Goal: Complete application form

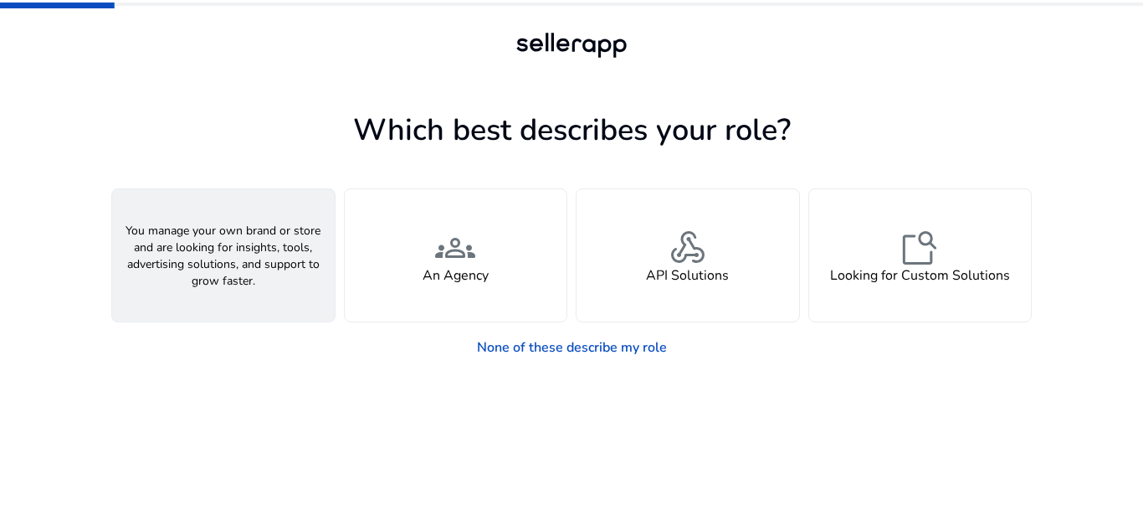
click at [263, 267] on div "person A Seller" at bounding box center [223, 255] width 223 height 132
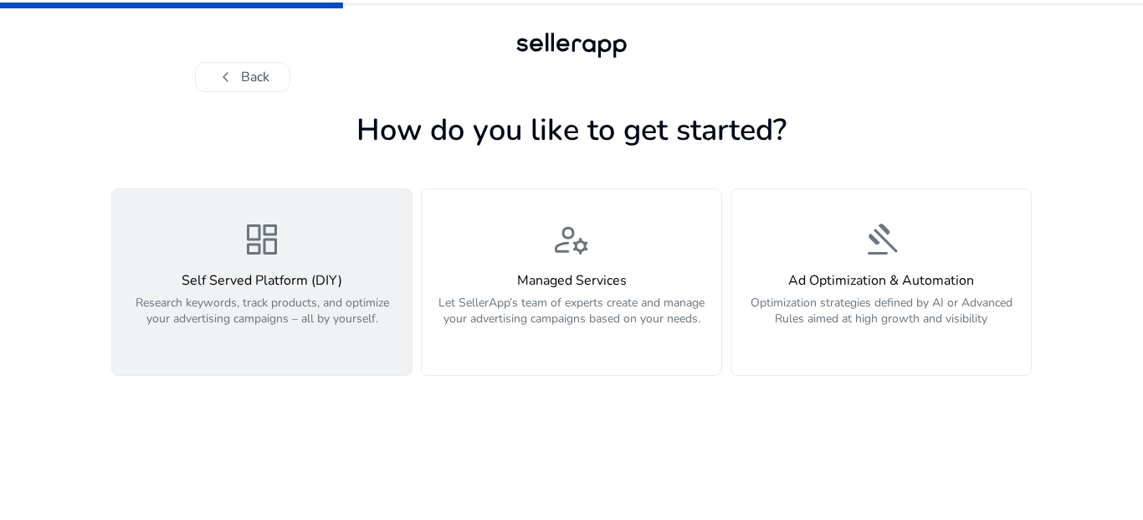
click at [284, 273] on h4 "Self Served Platform (DIY)" at bounding box center [262, 281] width 280 height 16
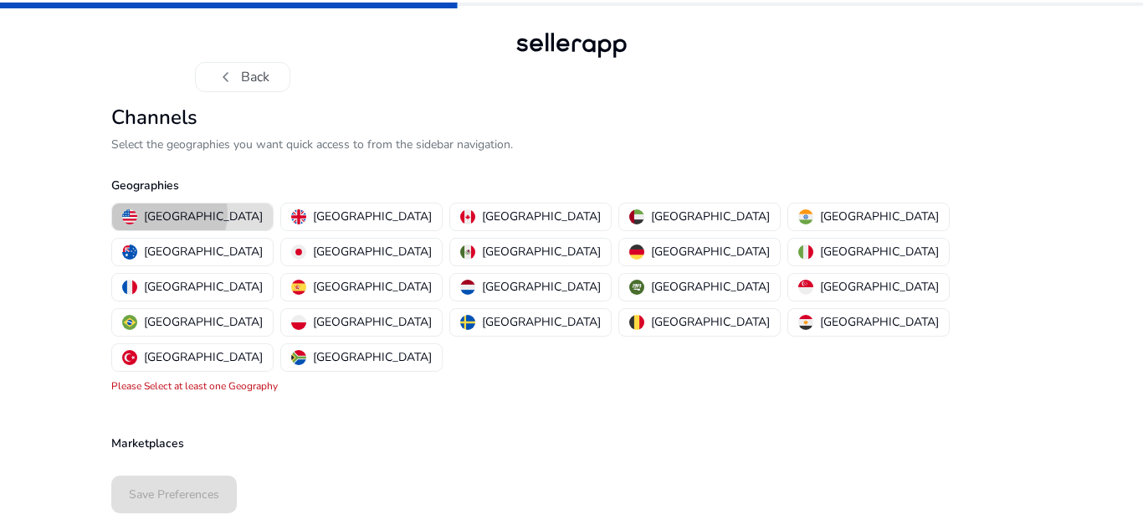
click at [164, 213] on p "[GEOGRAPHIC_DATA]" at bounding box center [203, 217] width 119 height 18
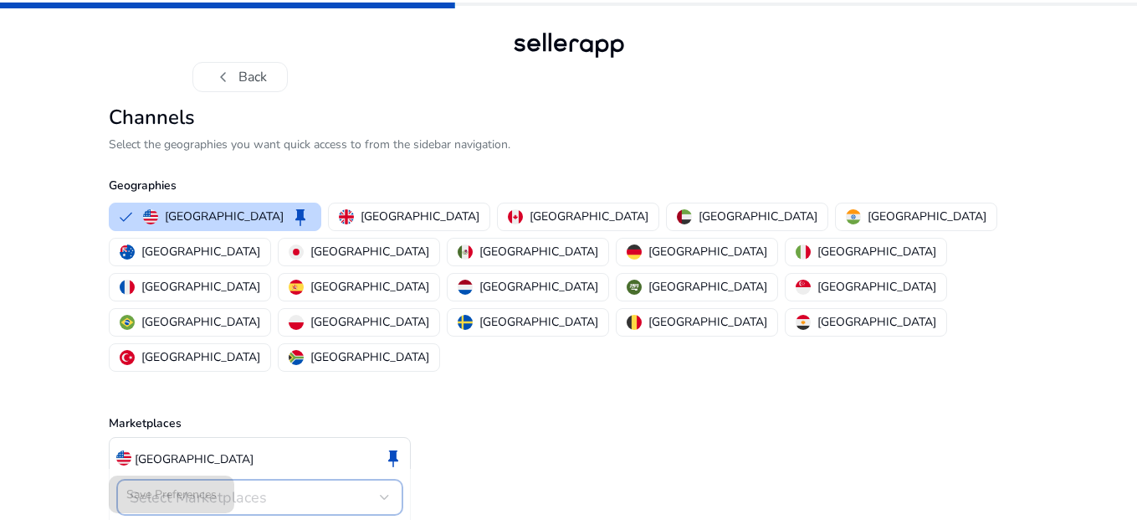
click at [262, 487] on span "Select Marketplaces" at bounding box center [198, 497] width 137 height 20
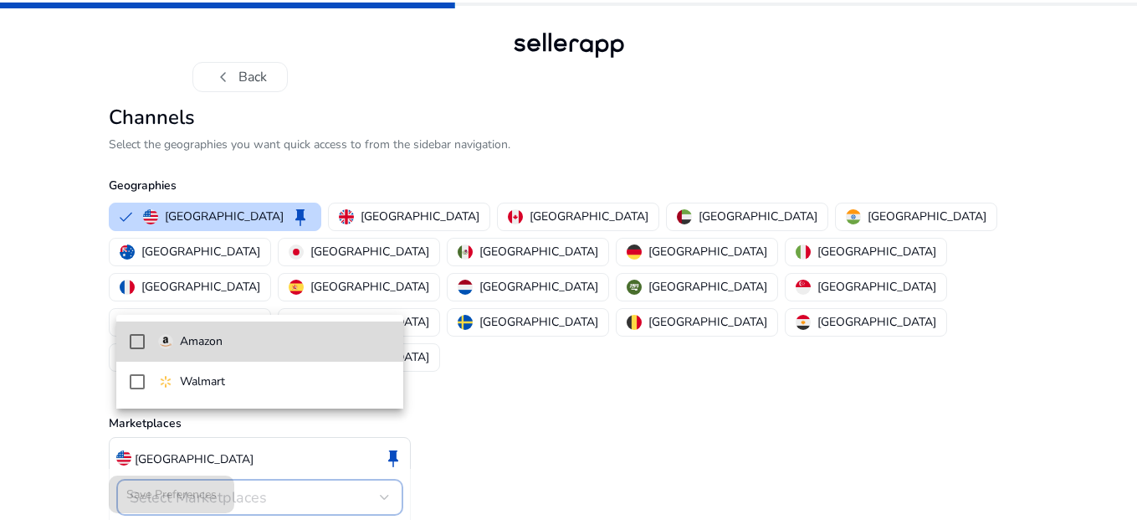
click at [251, 350] on span "Amazon" at bounding box center [274, 341] width 232 height 18
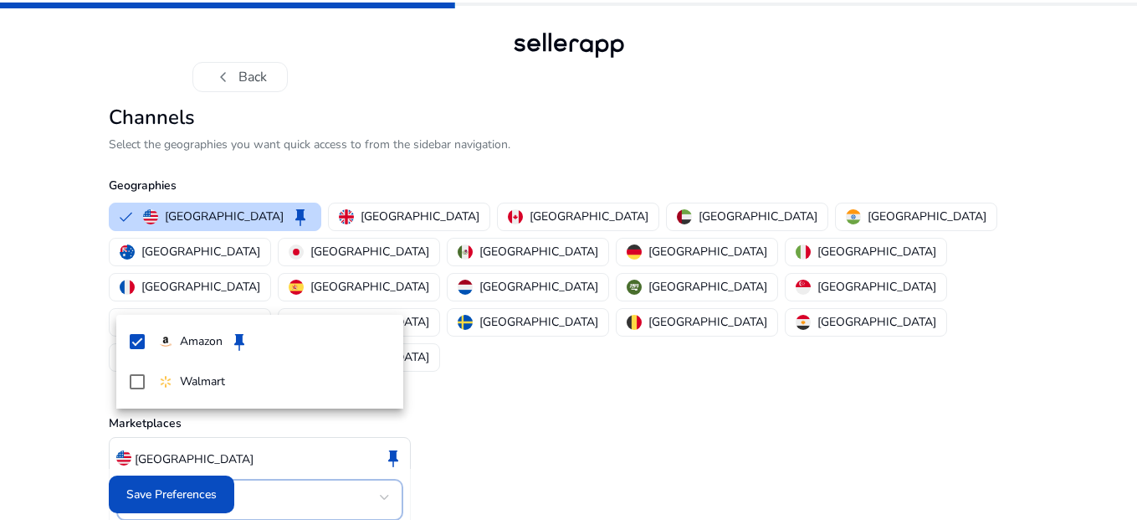
click at [174, 486] on div at bounding box center [568, 260] width 1137 height 520
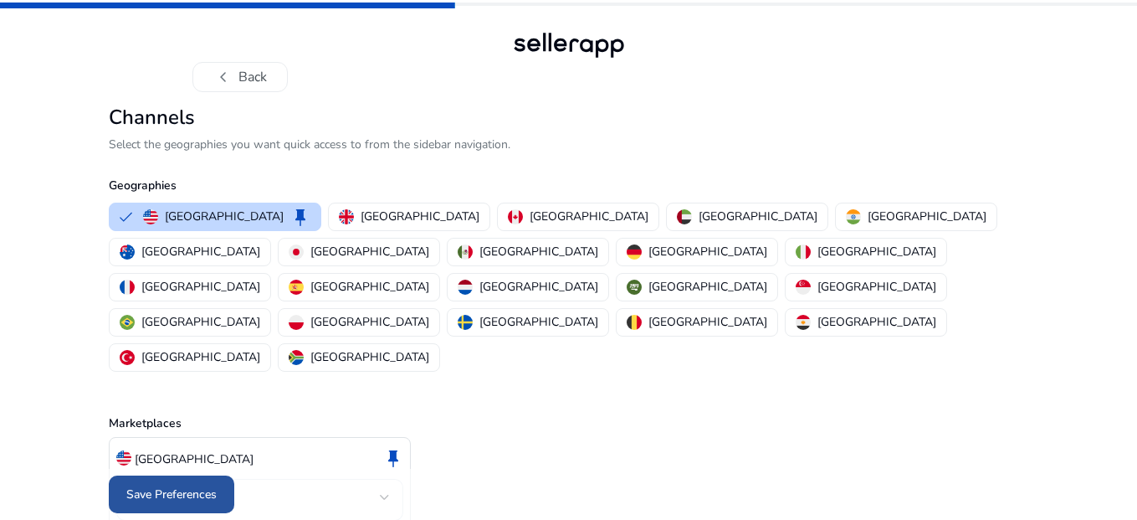
click at [177, 488] on span "Save Preferences" at bounding box center [171, 494] width 90 height 18
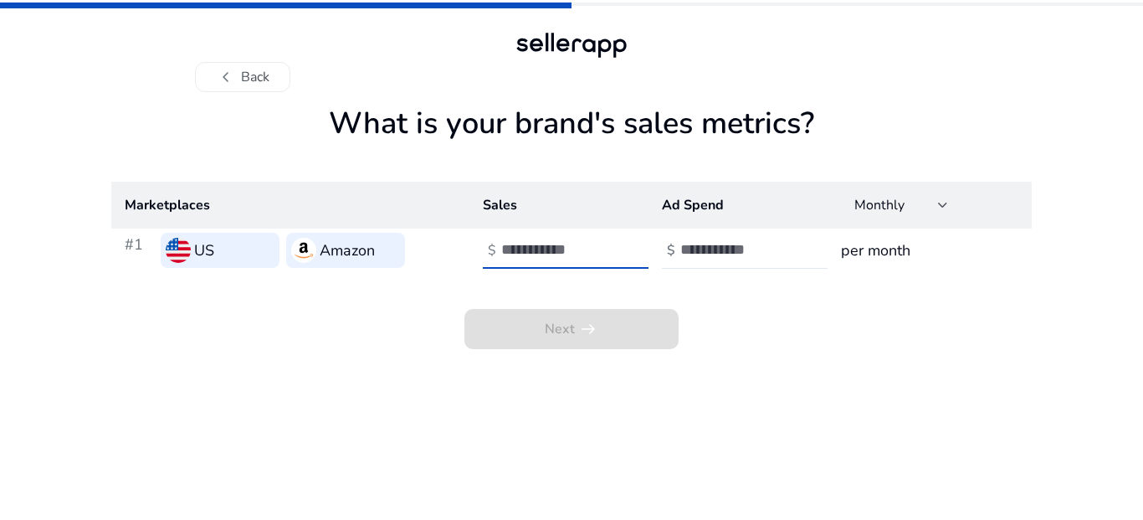
click at [572, 257] on input "number" at bounding box center [557, 249] width 113 height 18
type input "*"
click at [703, 252] on input "number" at bounding box center [736, 249] width 113 height 18
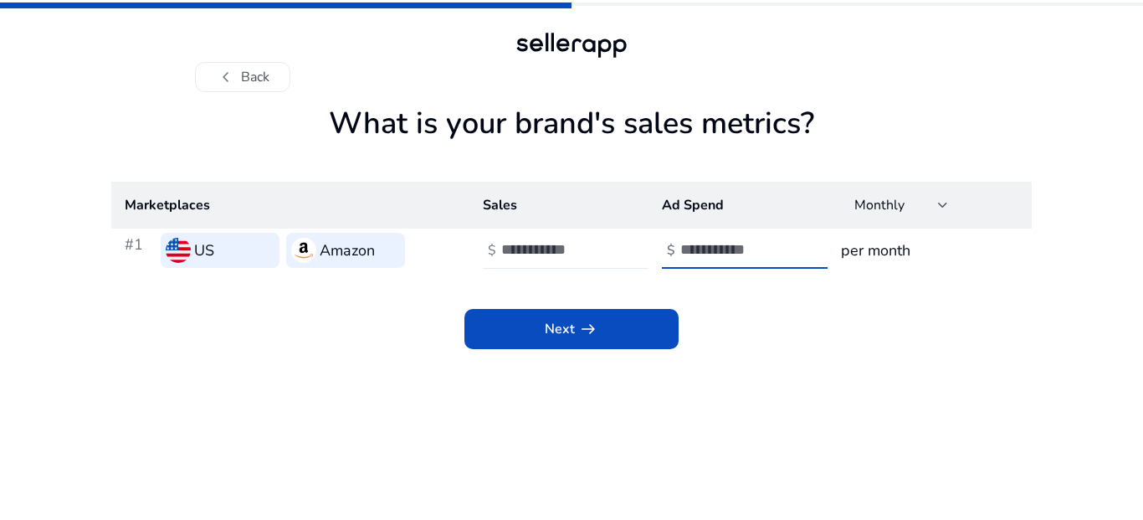
type input "*"
click at [571, 249] on input "*" at bounding box center [557, 249] width 113 height 18
type input "*"
click at [522, 308] on div "Next arrow_right_alt" at bounding box center [571, 310] width 921 height 77
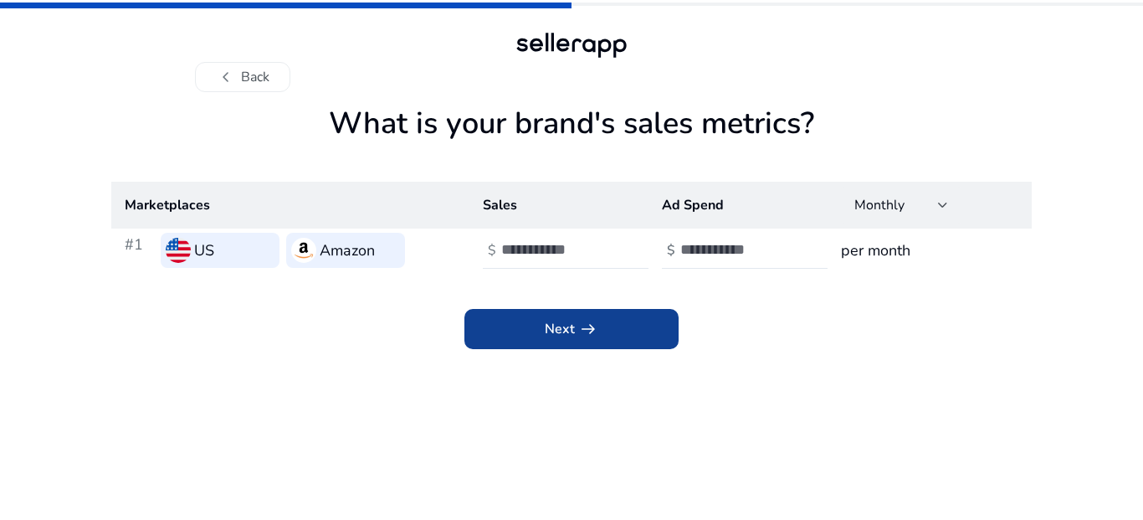
click at [551, 336] on span "Next arrow_right_alt" at bounding box center [572, 329] width 54 height 20
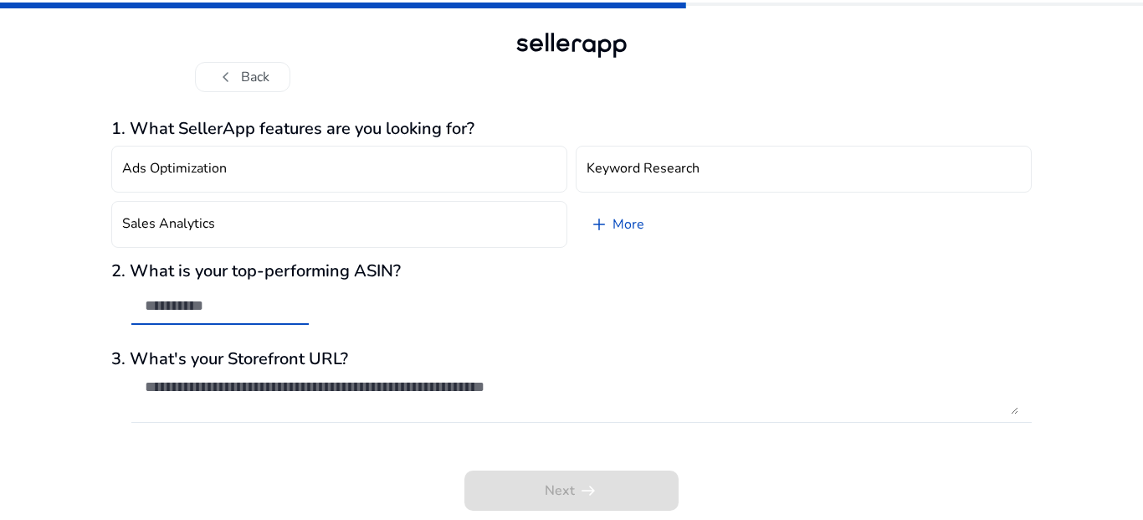
click at [217, 311] on input "text" at bounding box center [220, 305] width 151 height 18
type input "*****"
click at [397, 390] on textarea at bounding box center [582, 395] width 874 height 37
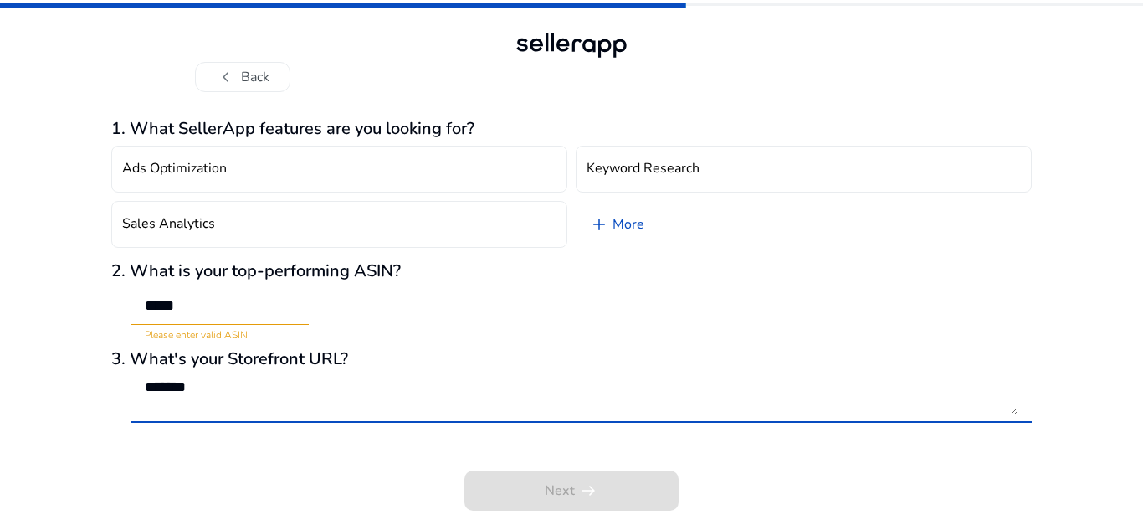
type textarea "*******"
click at [678, 329] on div "2. What is your top-performing ASIN? ***** Please enter valid ASIN" at bounding box center [571, 301] width 921 height 81
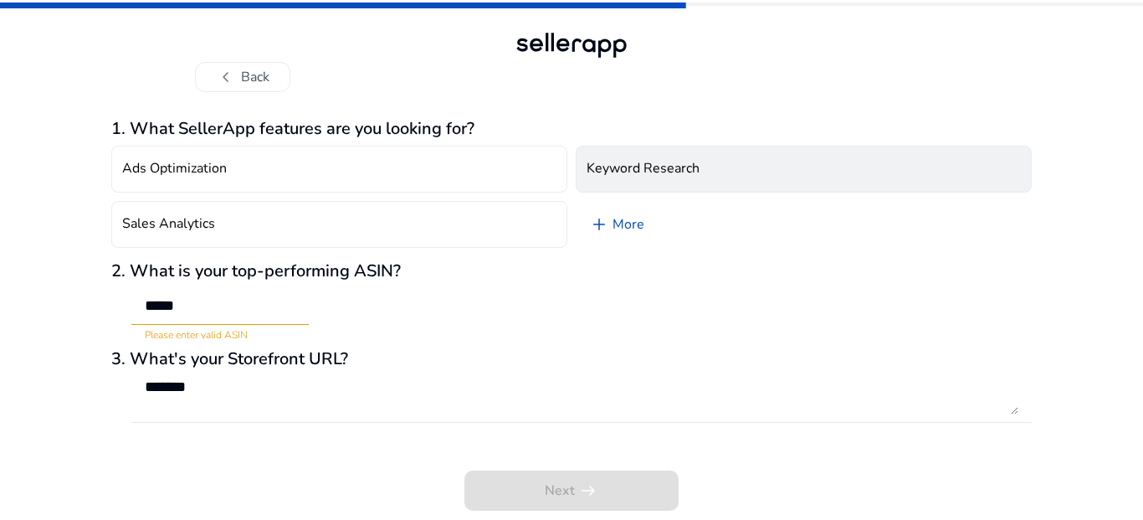
click at [684, 170] on h4 "Keyword Research" at bounding box center [643, 169] width 113 height 16
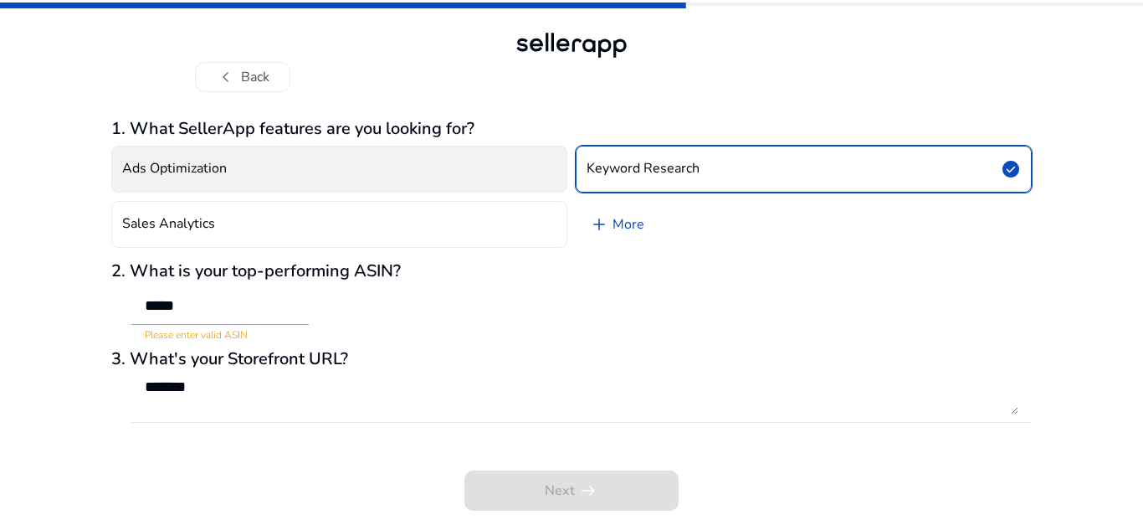
click at [447, 174] on button "Ads Optimization" at bounding box center [339, 169] width 456 height 47
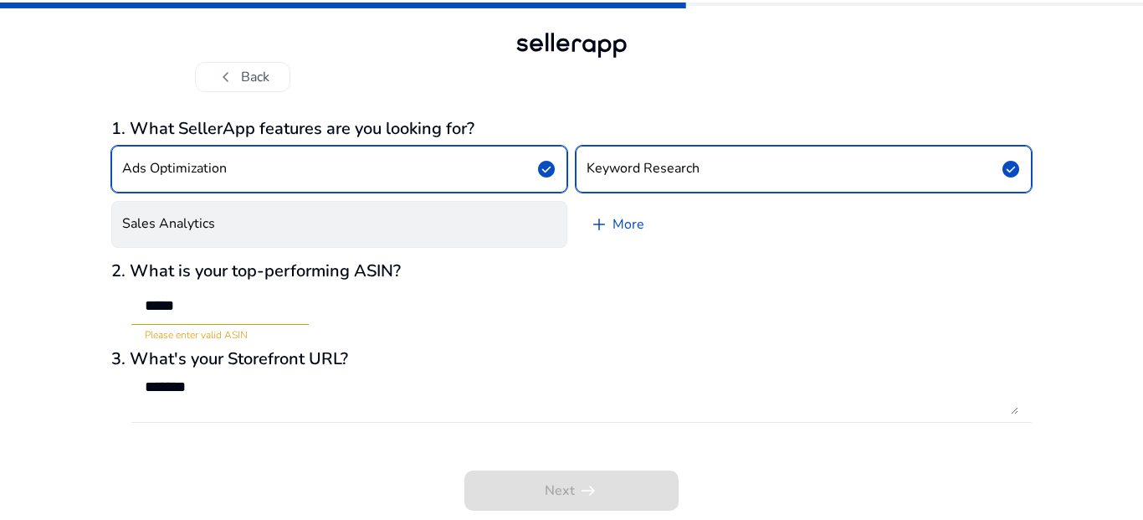
click at [374, 240] on button "Sales Analytics" at bounding box center [339, 224] width 456 height 47
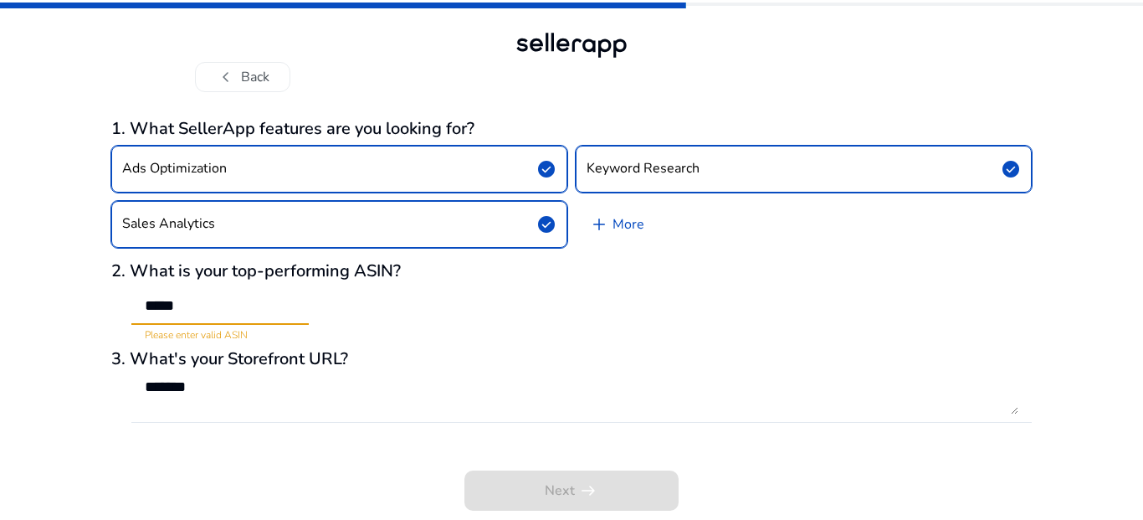
click at [264, 302] on input "*****" at bounding box center [220, 305] width 151 height 18
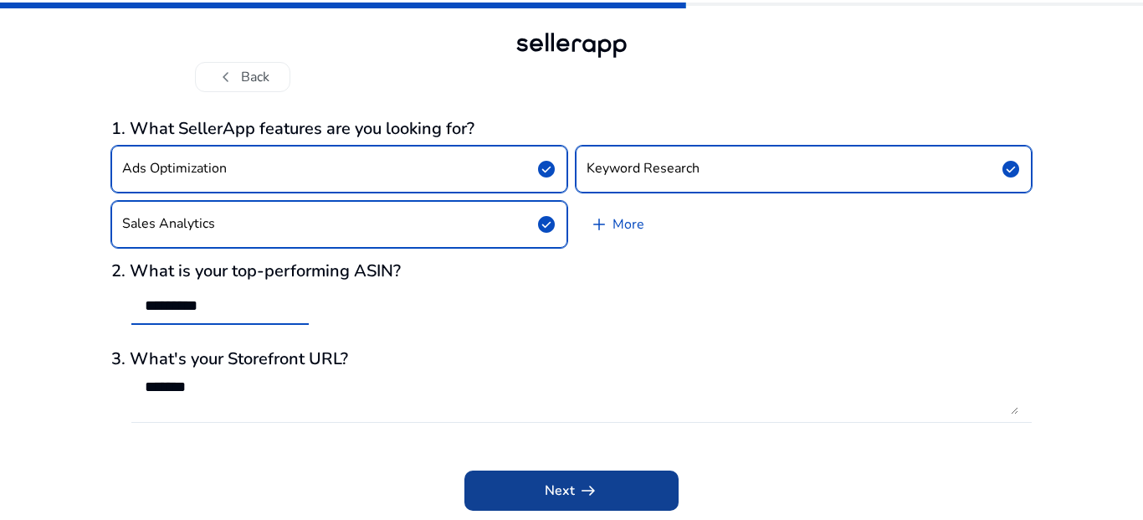
type input "*********"
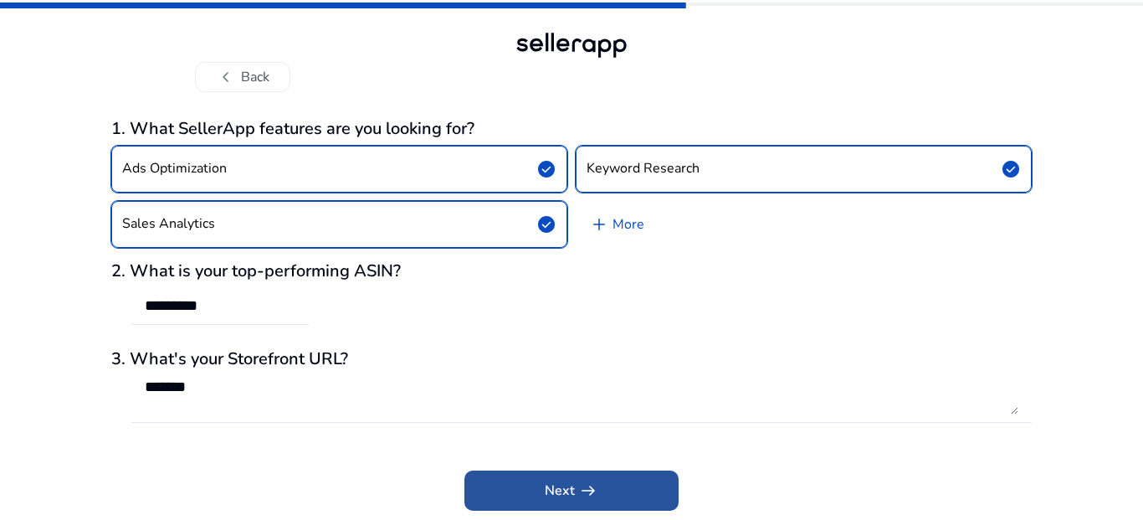
click at [481, 480] on span at bounding box center [571, 490] width 214 height 40
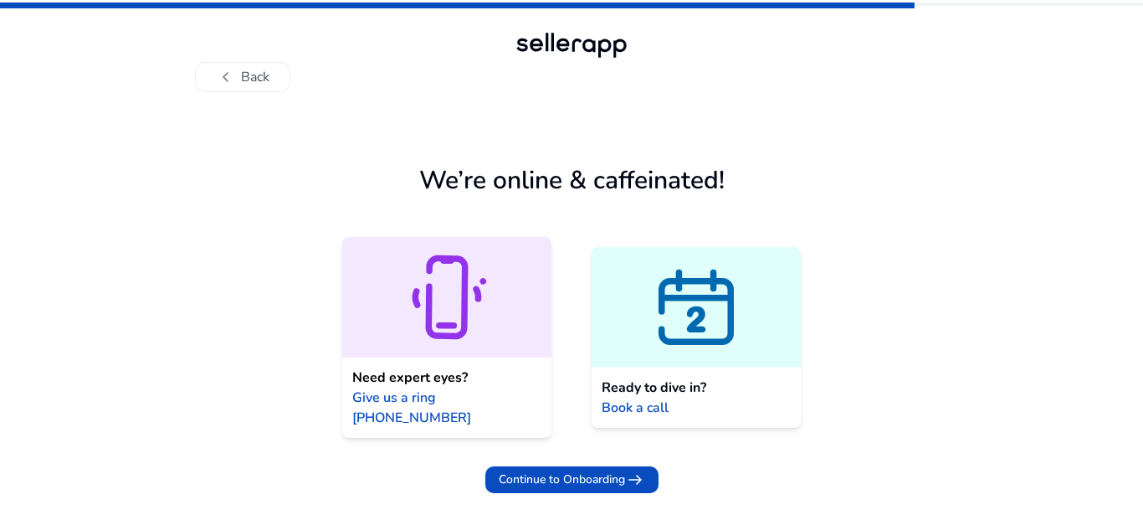
click at [630, 305] on icon at bounding box center [696, 307] width 209 height 100
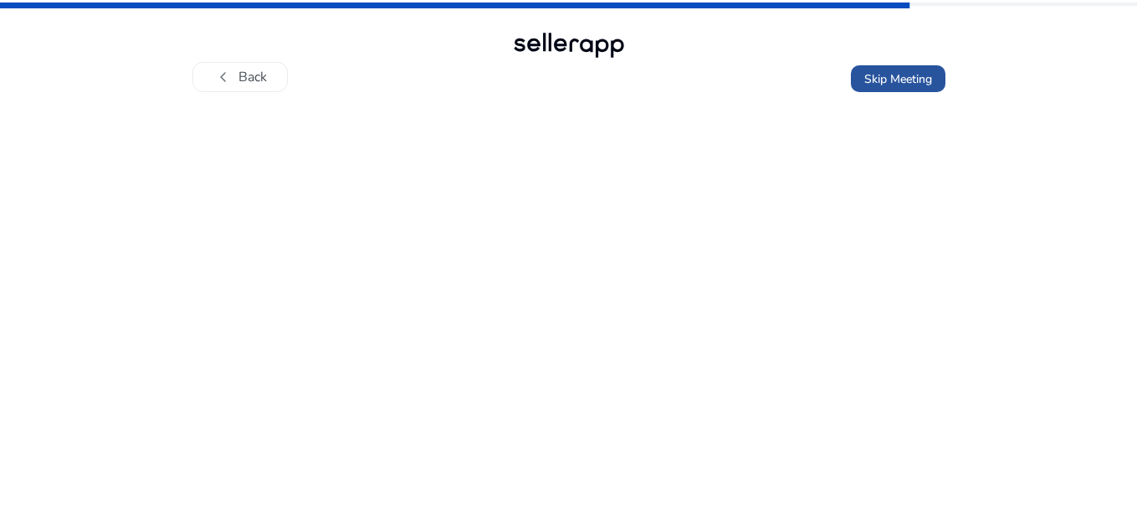
click at [885, 89] on span at bounding box center [898, 79] width 95 height 40
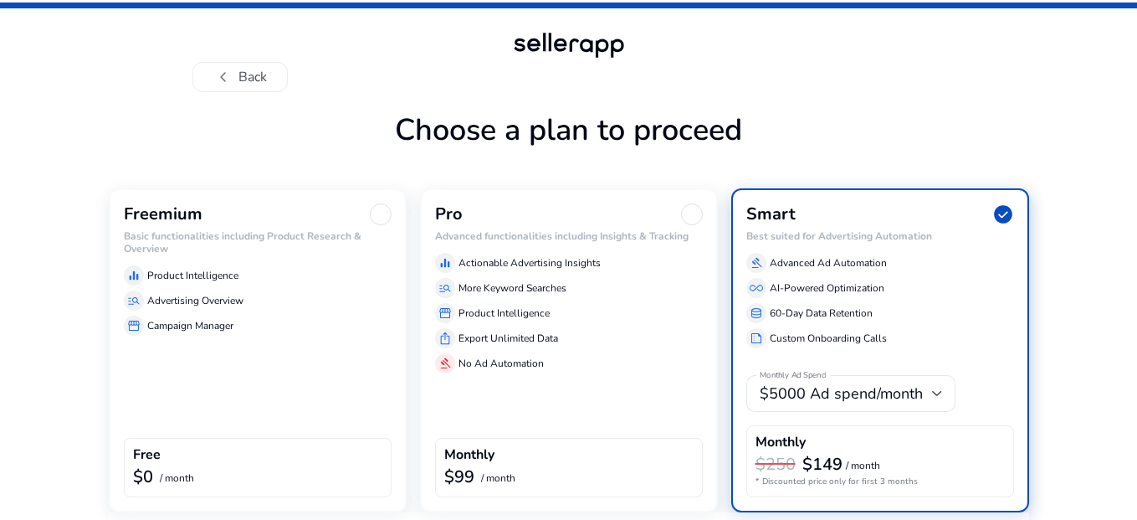
scroll to position [66, 0]
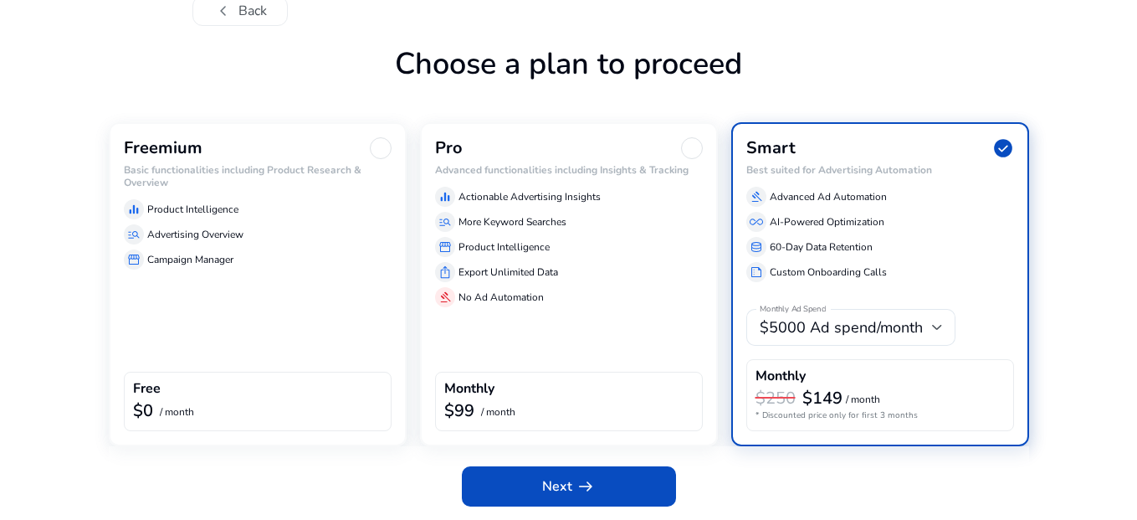
click at [301, 241] on div "manage_search Advertising Overview" at bounding box center [258, 234] width 268 height 20
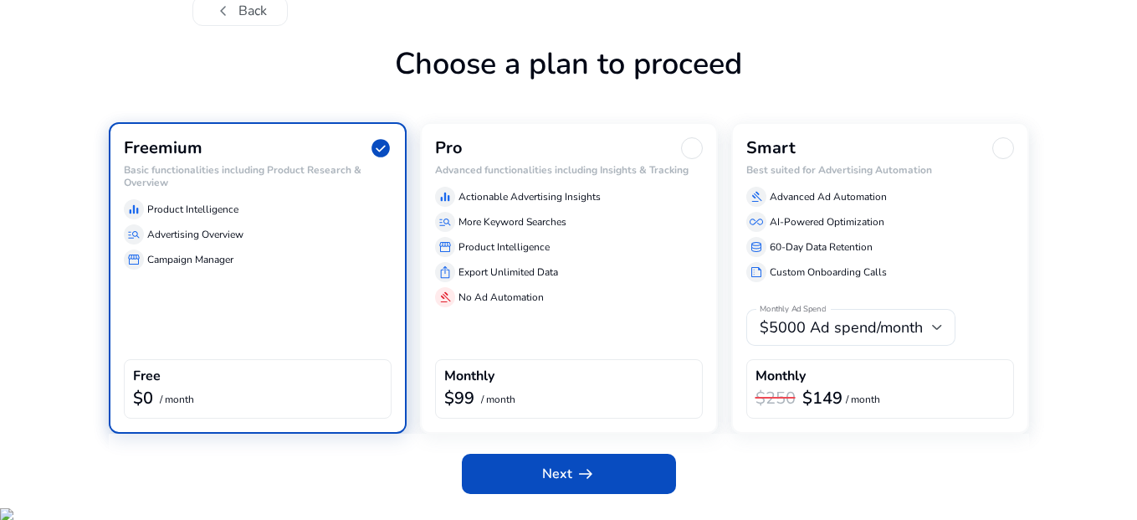
scroll to position [54, 0]
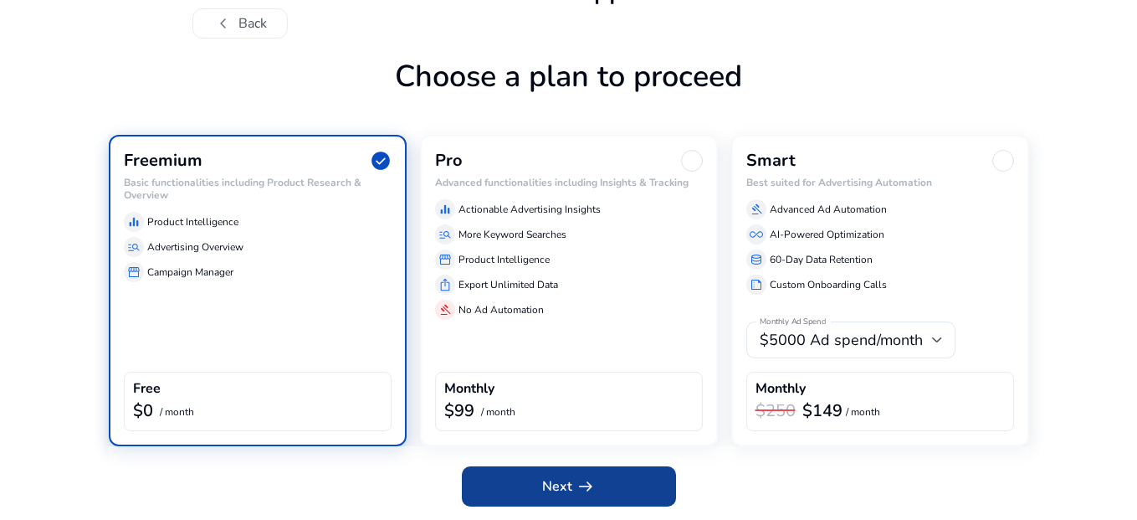
click at [531, 493] on span at bounding box center [569, 486] width 214 height 40
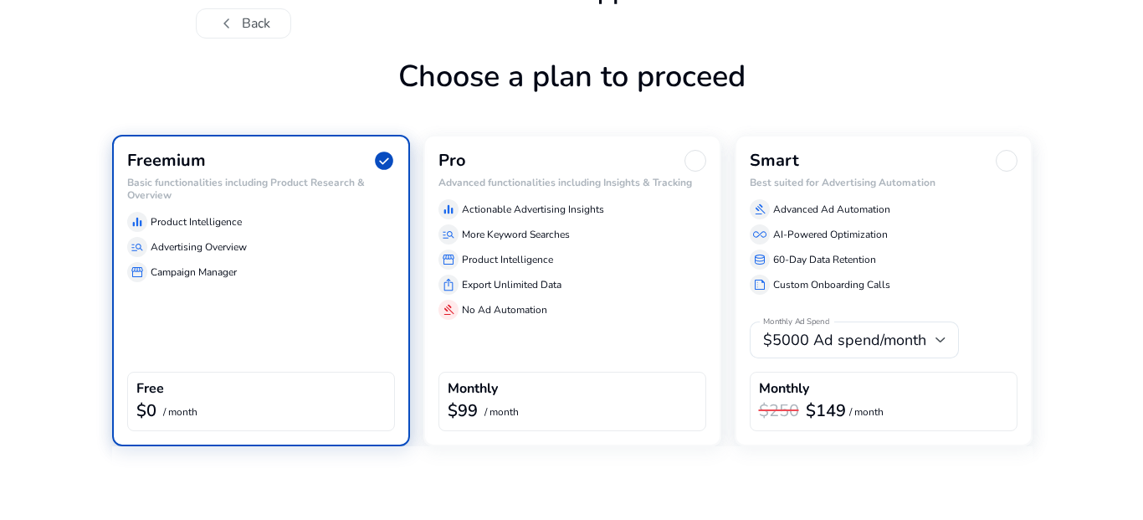
scroll to position [0, 0]
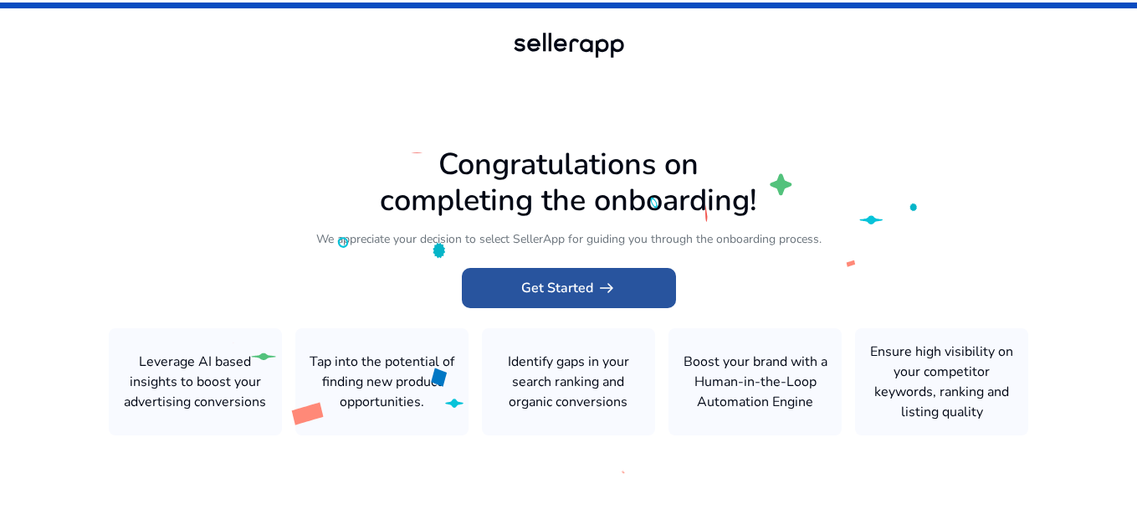
click at [567, 287] on span "Get Started arrow_right_alt" at bounding box center [568, 288] width 95 height 20
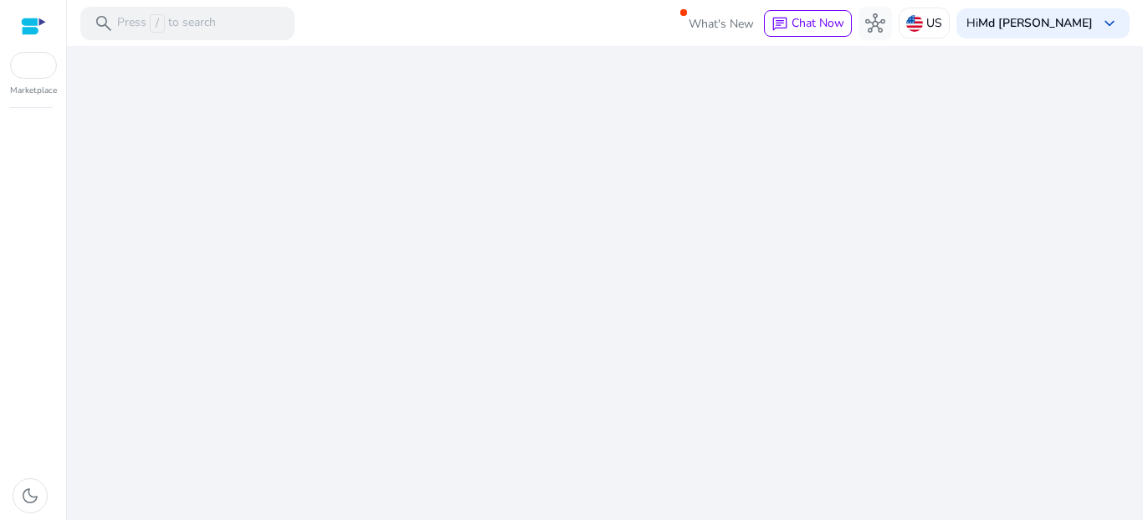
click at [577, 293] on div "We are getting things ready for you..." at bounding box center [605, 283] width 1063 height 474
